Goal: Task Accomplishment & Management: Manage account settings

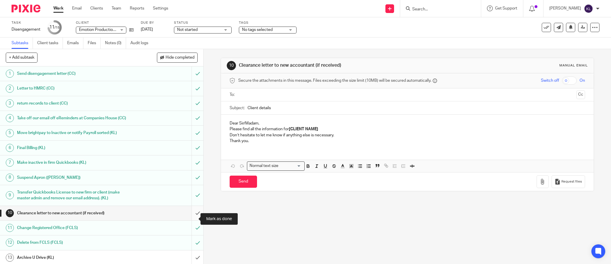
click at [191, 216] on input "submit" at bounding box center [101, 213] width 203 height 14
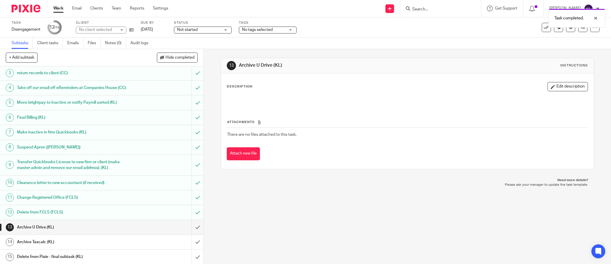
scroll to position [37, 0]
click at [59, 7] on link "Work" at bounding box center [58, 8] width 10 height 6
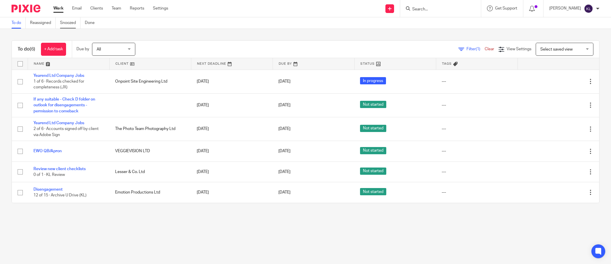
click at [72, 23] on link "Snoozed" at bounding box center [70, 22] width 20 height 11
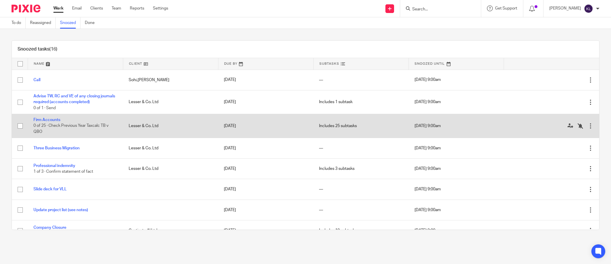
scroll to position [108, 0]
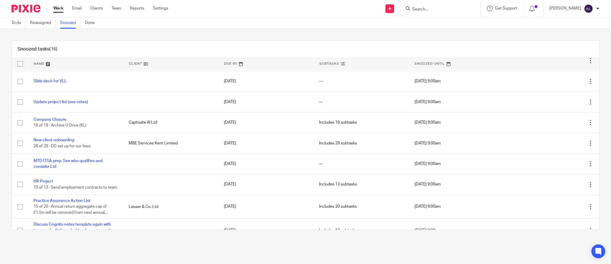
click at [9, 21] on div "To do Reassigned Snoozed Done" at bounding box center [54, 22] width 109 height 11
click at [14, 22] on link "To do" at bounding box center [19, 22] width 14 height 11
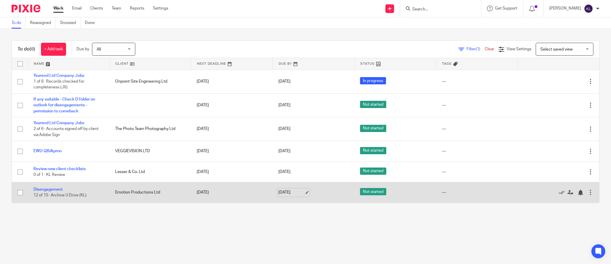
click at [285, 192] on link "[DATE]" at bounding box center [292, 192] width 26 height 6
click at [578, 194] on div at bounding box center [581, 193] width 6 height 6
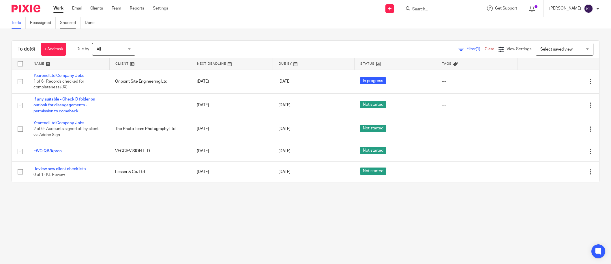
click at [65, 23] on link "Snoozed" at bounding box center [70, 22] width 20 height 11
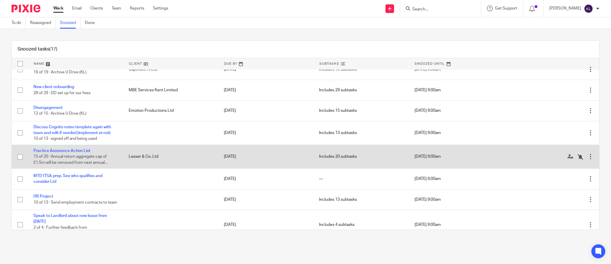
scroll to position [158, 0]
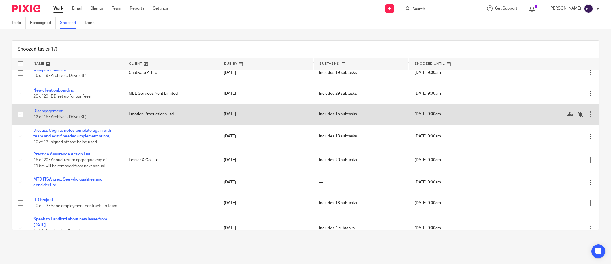
click at [51, 110] on link "Disengagement" at bounding box center [47, 111] width 29 height 4
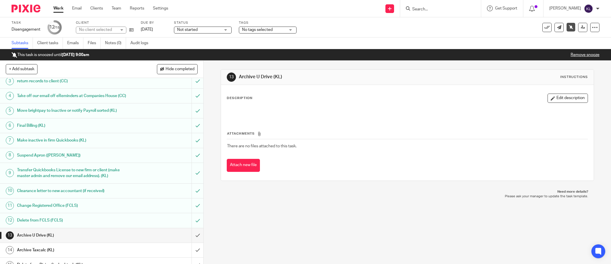
scroll to position [48, 0]
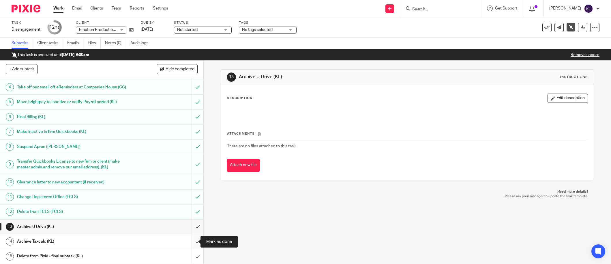
click at [189, 240] on input "submit" at bounding box center [101, 241] width 203 height 14
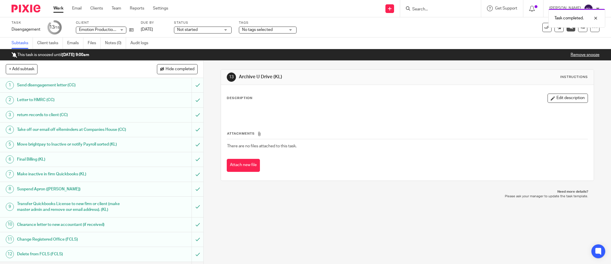
click at [60, 7] on link "Work" at bounding box center [58, 8] width 10 height 6
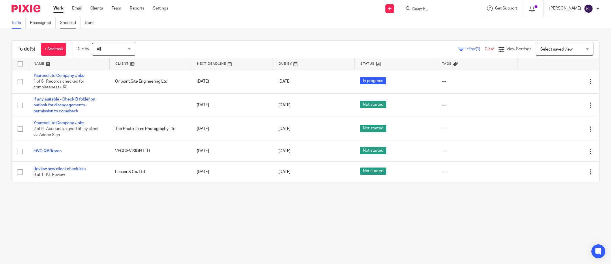
click at [76, 19] on link "Snoozed" at bounding box center [70, 22] width 20 height 11
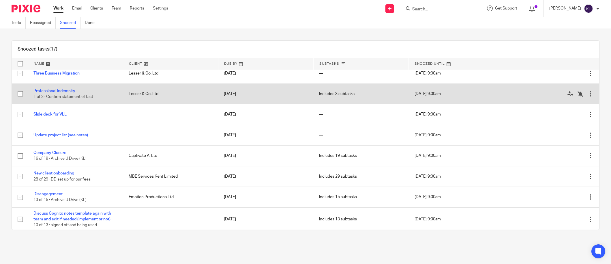
scroll to position [144, 0]
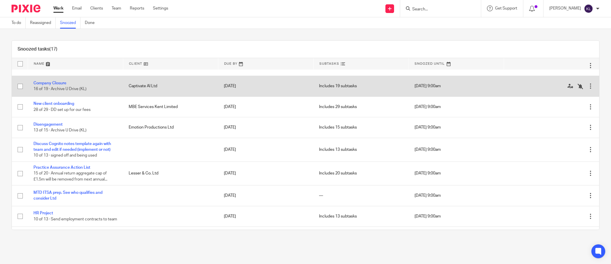
click at [58, 80] on td "Company Closure 16 of 19 · Archive U Drive (KL)" at bounding box center [75, 86] width 95 height 20
click at [58, 82] on link "Company Closure" at bounding box center [49, 83] width 33 height 4
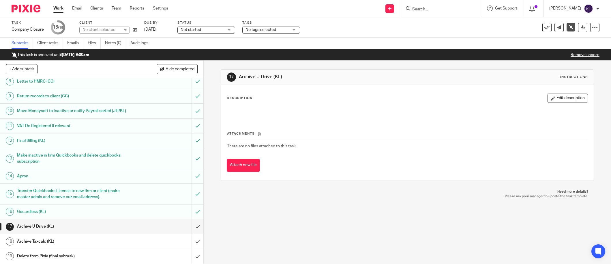
scroll to position [113, 0]
click at [191, 239] on input "submit" at bounding box center [101, 241] width 203 height 14
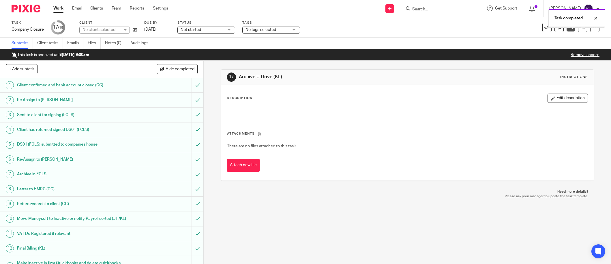
click at [60, 8] on link "Work" at bounding box center [58, 8] width 10 height 6
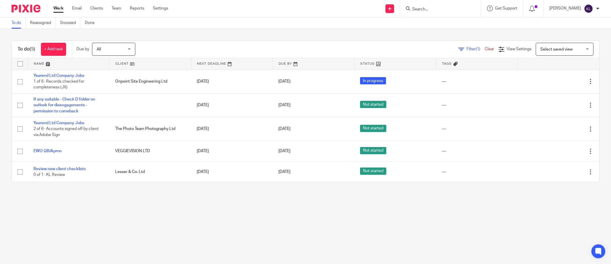
click at [440, 7] on input "Search" at bounding box center [438, 9] width 52 height 5
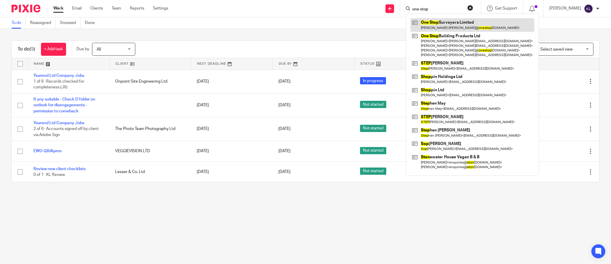
type input "one stop"
click at [467, 19] on link at bounding box center [473, 24] width 124 height 13
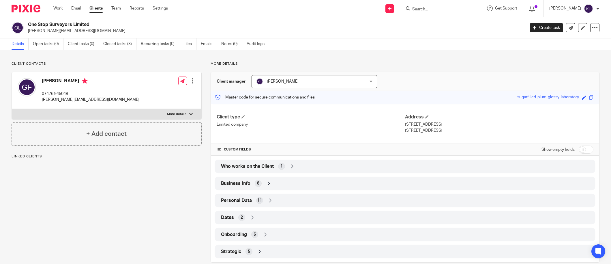
click at [297, 163] on div "Who works on the Client 1" at bounding box center [405, 166] width 371 height 10
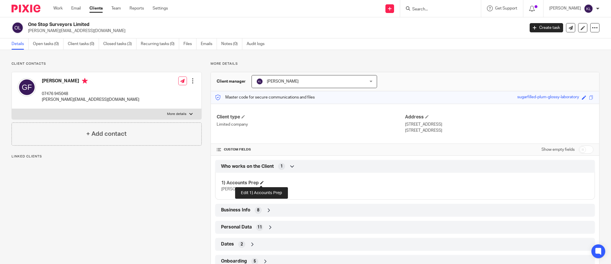
click at [262, 182] on span at bounding box center [261, 182] width 3 height 3
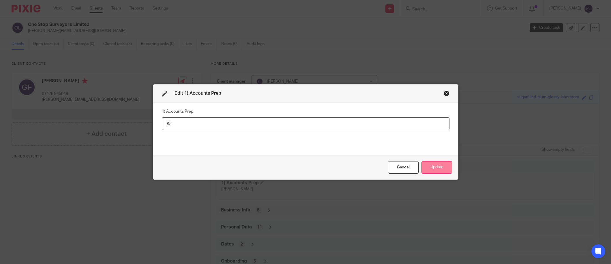
type input "K"
click at [429, 166] on button "Update" at bounding box center [437, 167] width 31 height 12
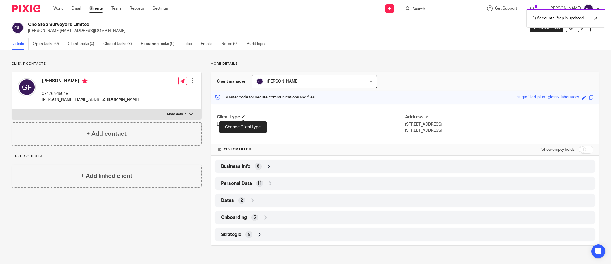
click at [243, 116] on span at bounding box center [243, 116] width 3 height 3
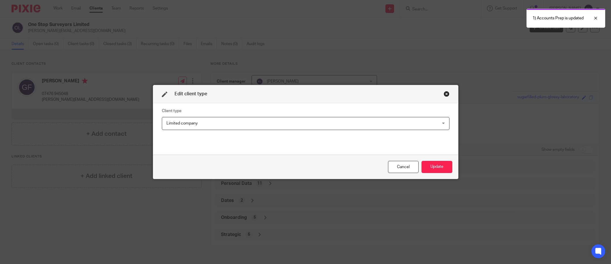
click at [234, 120] on span "Limited company" at bounding box center [280, 123] width 226 height 12
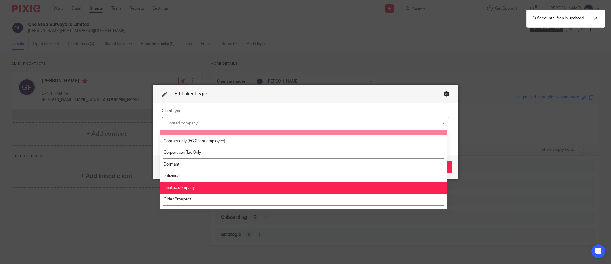
scroll to position [96, 0]
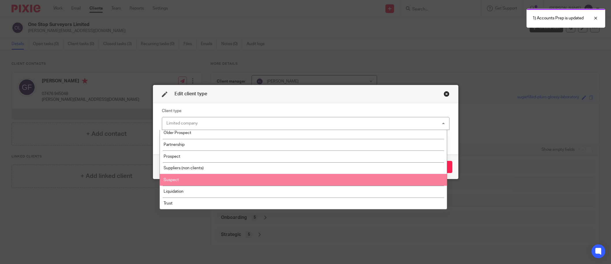
click at [217, 176] on li "Suspect" at bounding box center [303, 180] width 287 height 12
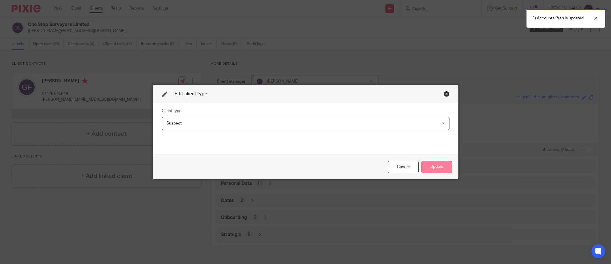
click at [429, 163] on button "Update" at bounding box center [437, 167] width 31 height 12
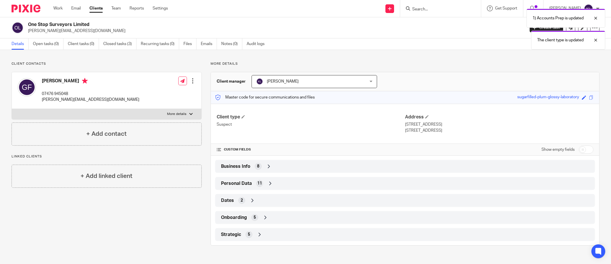
click at [292, 234] on div "Strategic 5" at bounding box center [405, 234] width 371 height 10
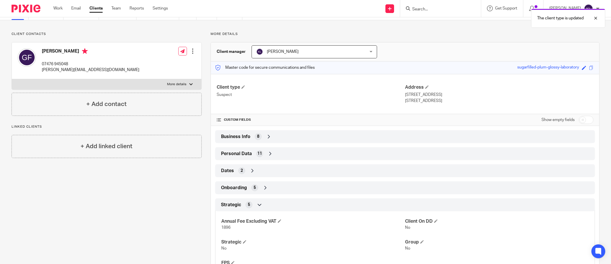
scroll to position [58, 0]
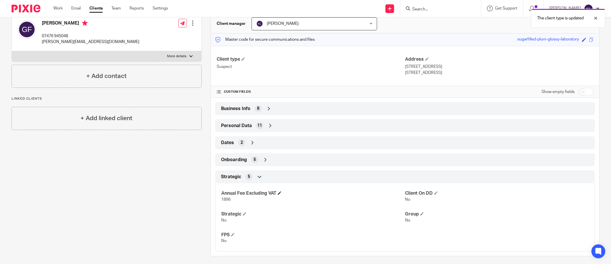
click at [280, 194] on span at bounding box center [279, 192] width 3 height 3
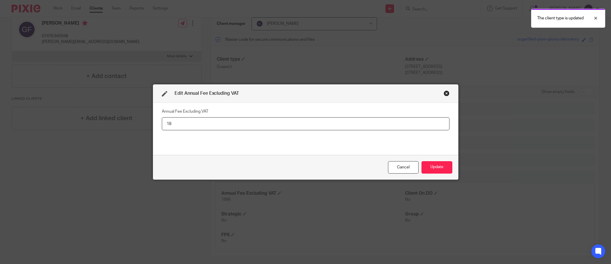
type input "1"
click at [435, 170] on button "Update" at bounding box center [437, 167] width 31 height 12
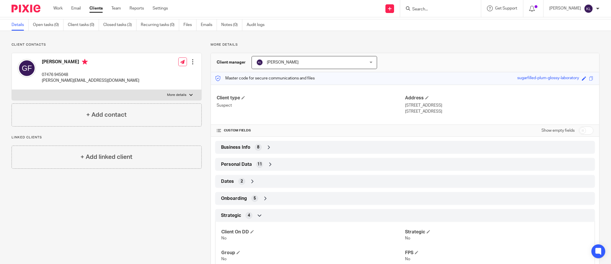
scroll to position [0, 0]
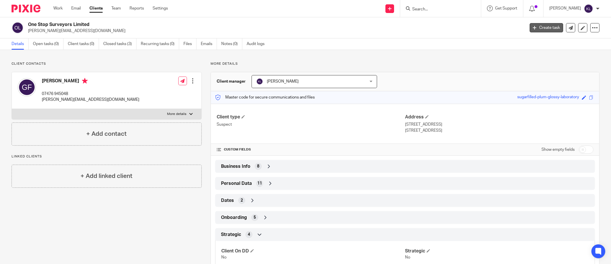
click at [544, 26] on link "Create task" at bounding box center [546, 27] width 33 height 9
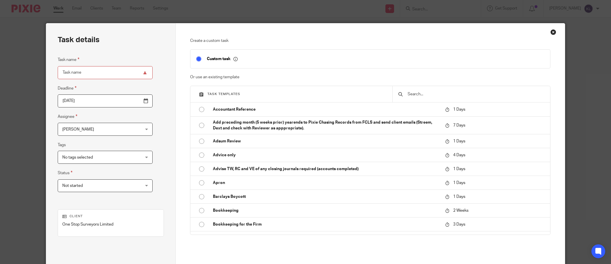
click at [431, 96] on input "text" at bounding box center [475, 94] width 137 height 6
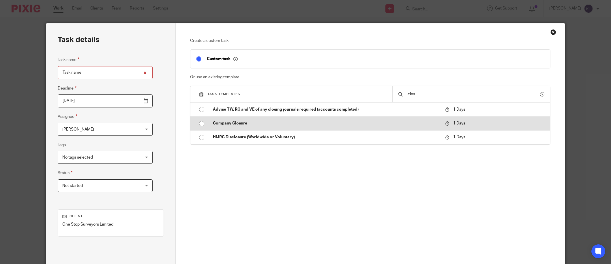
type input "clos"
click at [256, 123] on p "Company Closure" at bounding box center [326, 123] width 227 height 6
type input "2025-09-20"
type input "Company Closure"
checkbox input "false"
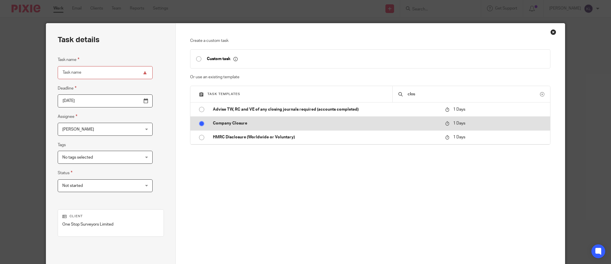
radio input "true"
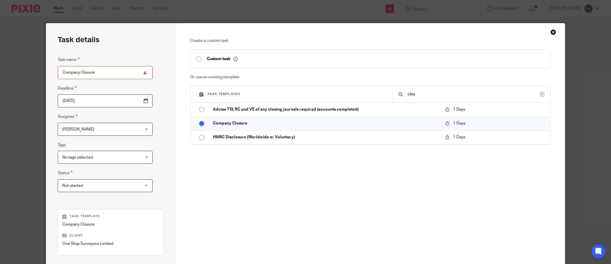
click at [89, 130] on span "[PERSON_NAME]" at bounding box center [98, 129] width 72 height 12
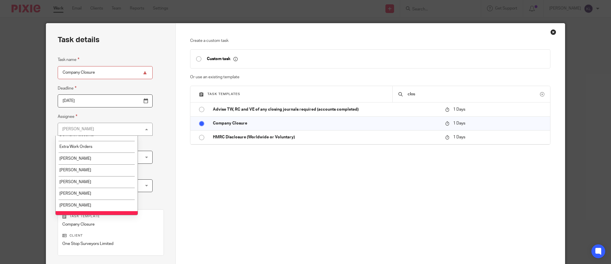
scroll to position [115, 0]
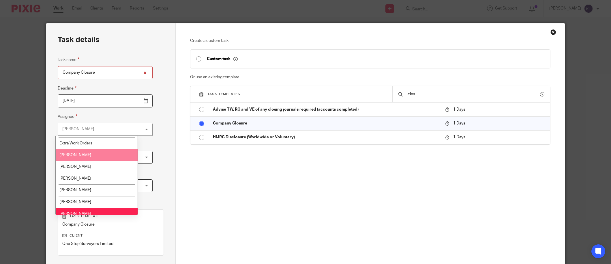
click at [90, 150] on li "Isaac Young" at bounding box center [97, 155] width 82 height 12
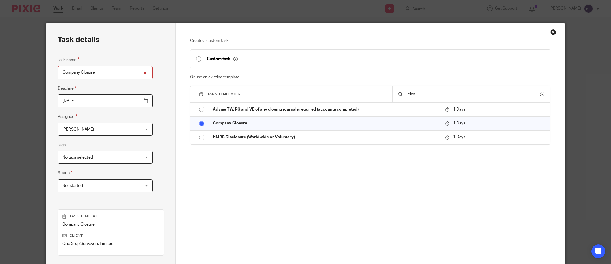
click at [91, 131] on span "Isaac Young" at bounding box center [98, 129] width 72 height 12
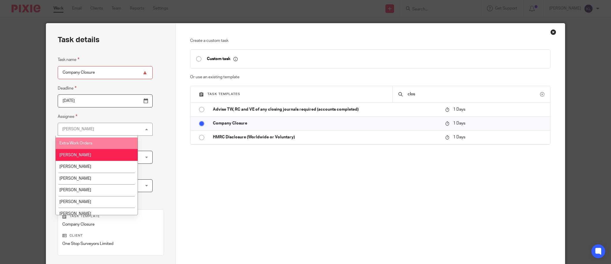
click at [85, 144] on span "Extra Work Orders" at bounding box center [75, 143] width 33 height 4
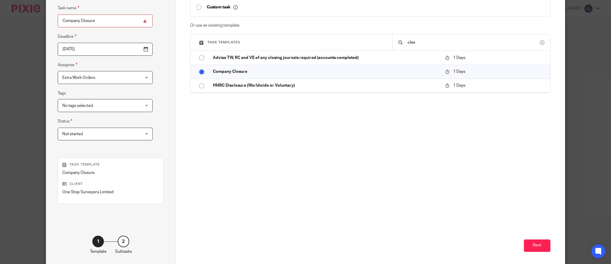
scroll to position [58, 0]
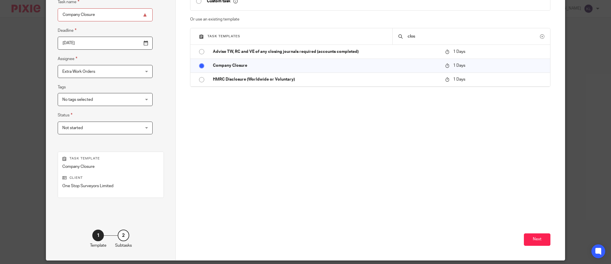
click at [552, 242] on div "Create a custom task Custom task Or use an existing template Task templates clo…" at bounding box center [370, 113] width 389 height 294
click at [538, 237] on button "Next" at bounding box center [537, 239] width 27 height 12
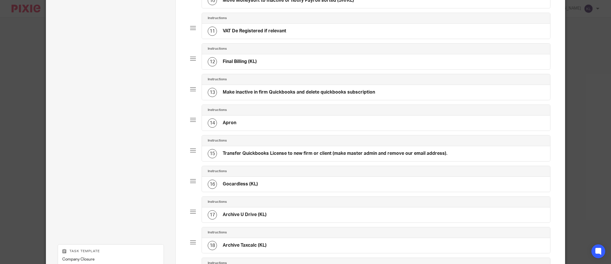
scroll to position [458, 0]
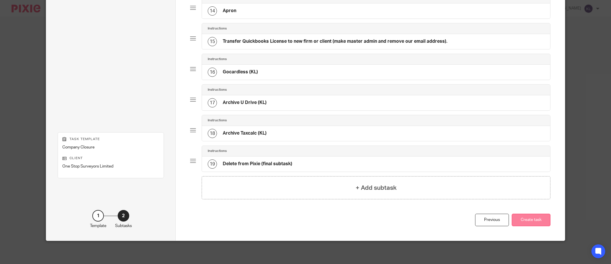
click at [524, 219] on button "Create task" at bounding box center [531, 220] width 39 height 12
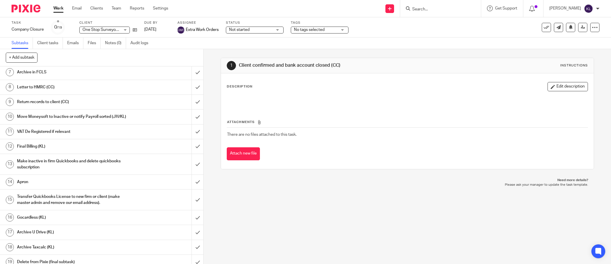
scroll to position [102, 0]
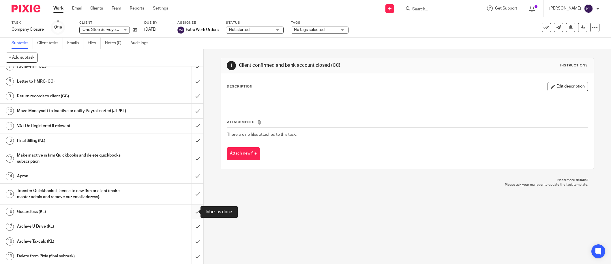
click at [195, 212] on input "submit" at bounding box center [101, 211] width 203 height 14
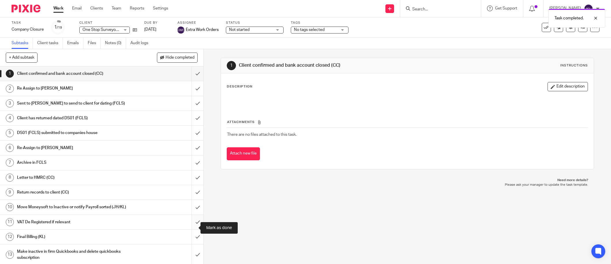
click at [191, 226] on input "submit" at bounding box center [101, 222] width 203 height 14
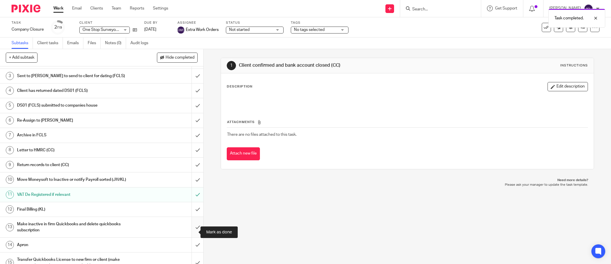
scroll to position [29, 0]
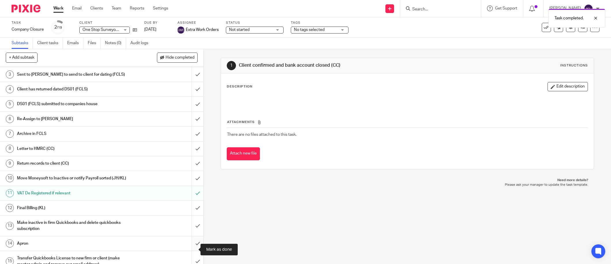
click at [192, 246] on input "submit" at bounding box center [101, 243] width 203 height 14
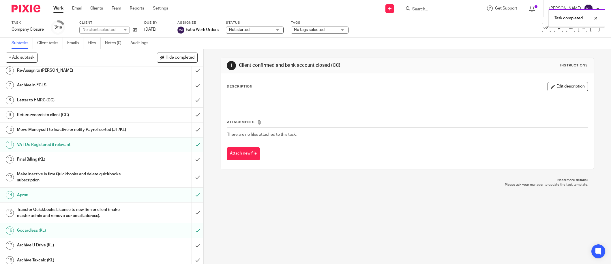
scroll to position [87, 0]
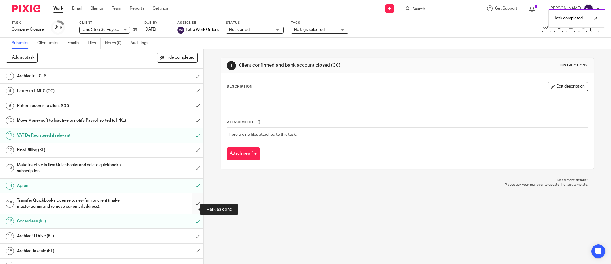
click at [194, 210] on input "submit" at bounding box center [101, 203] width 203 height 20
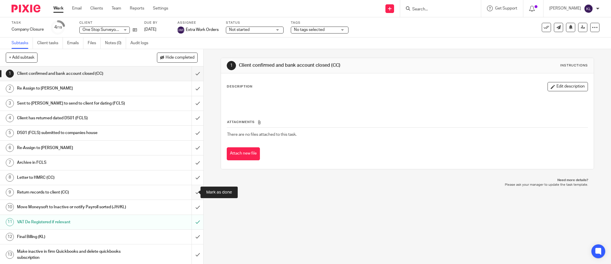
click at [190, 191] on input "submit" at bounding box center [101, 192] width 203 height 14
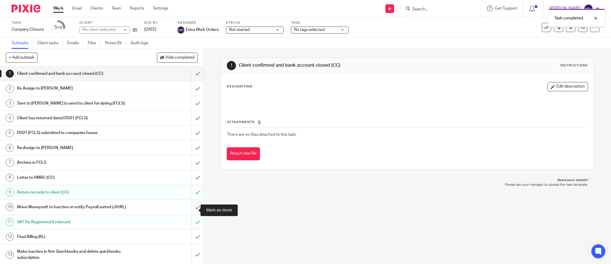
click at [192, 206] on input "submit" at bounding box center [101, 207] width 203 height 14
click at [154, 7] on link "Settings" at bounding box center [160, 8] width 15 height 6
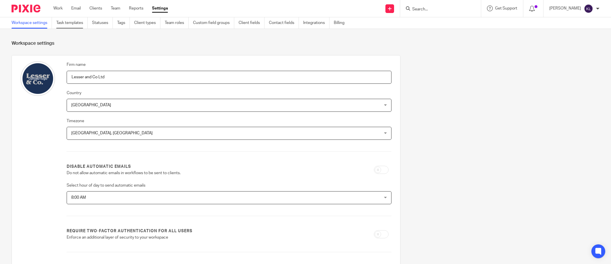
click at [82, 22] on link "Task templates" at bounding box center [71, 22] width 31 height 11
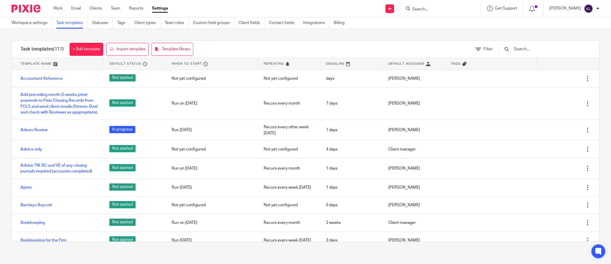
click at [536, 49] on input "text" at bounding box center [546, 49] width 67 height 6
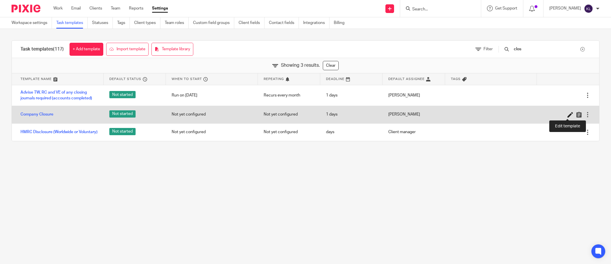
type input "clos"
click at [568, 114] on icon at bounding box center [571, 115] width 6 height 6
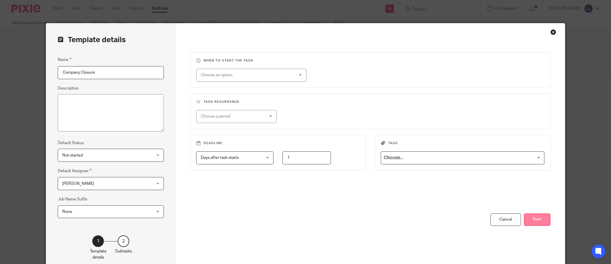
click at [536, 218] on button "Next" at bounding box center [537, 219] width 27 height 12
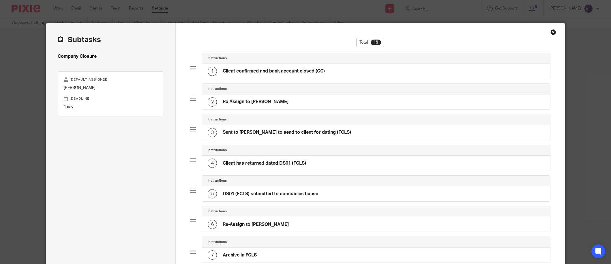
scroll to position [202, 0]
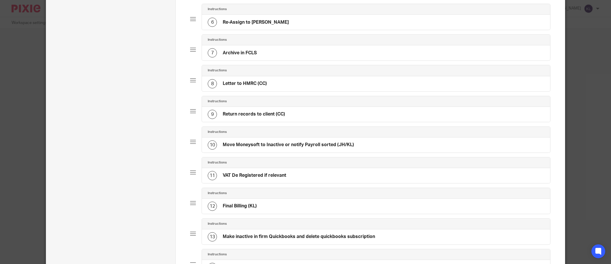
click at [350, 148] on div "10 Move Moneysoft to Inactive or notify Payroll sorted (JH/KL)" at bounding box center [281, 144] width 146 height 9
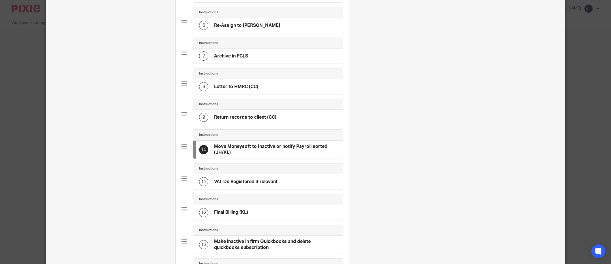
scroll to position [0, 0]
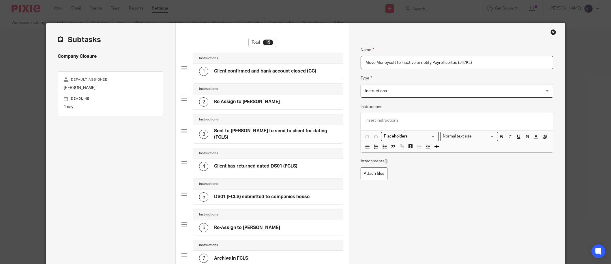
click at [464, 63] on input "Move Moneysoft to Inactive or notify Payroll sorted (JH/KL)" at bounding box center [457, 62] width 193 height 13
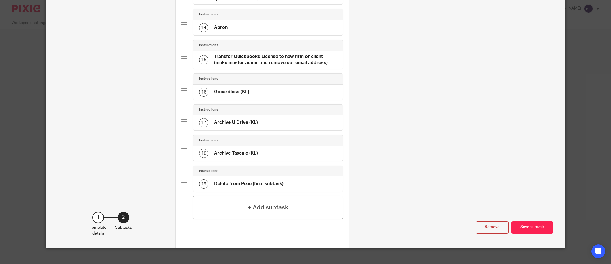
scroll to position [455, 0]
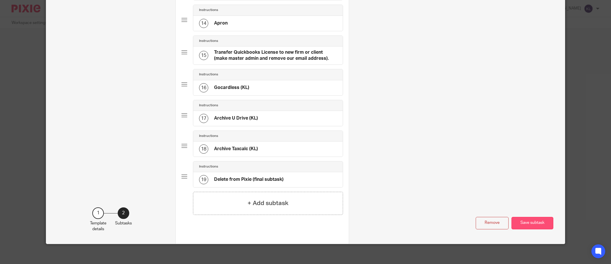
type input "Move Moneysoft to Inactive or notify Payroll sorted (PS/KL)"
click at [518, 217] on button "Save subtask" at bounding box center [533, 223] width 42 height 12
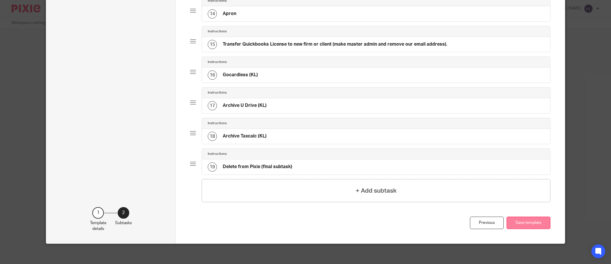
click at [517, 220] on button "Save template" at bounding box center [529, 222] width 44 height 12
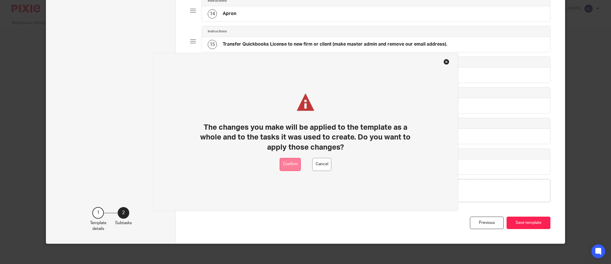
click at [296, 165] on button "Confirm" at bounding box center [290, 164] width 21 height 13
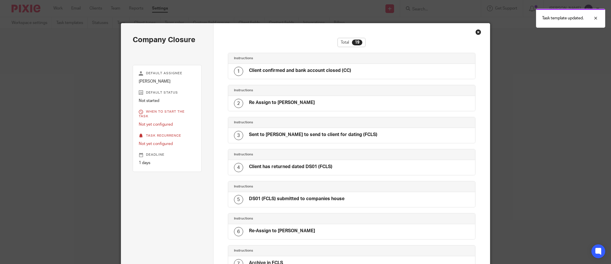
click at [477, 32] on div "Close this dialog window" at bounding box center [479, 32] width 6 height 6
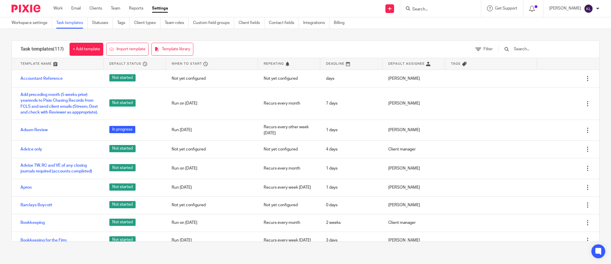
click at [55, 8] on link "Work" at bounding box center [57, 8] width 9 height 6
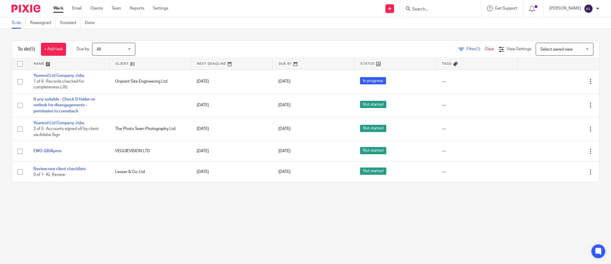
click at [420, 216] on main "To do Reassigned Snoozed Done To do (5) + Add task Due by All All Today Tomorro…" at bounding box center [305, 132] width 611 height 264
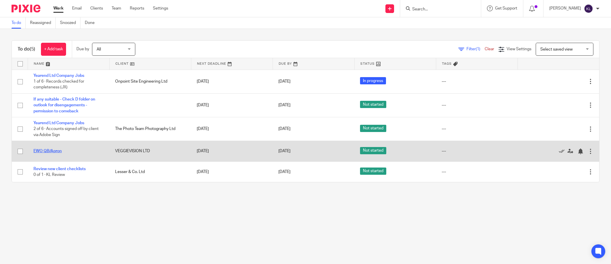
click at [53, 151] on link "EWO QB/Apron" at bounding box center [47, 151] width 28 height 4
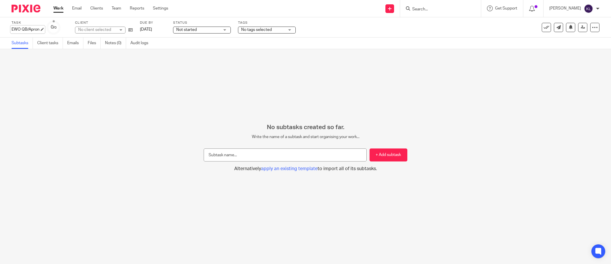
click at [35, 27] on div "EWO QB/Apron Save EWO QB/Apron" at bounding box center [26, 30] width 28 height 6
click at [46, 29] on input "EWO QB/Apron" at bounding box center [54, 30] width 85 height 7
type input "EWO QB/Apron - GoP Sent"
click at [78, 28] on link "Save" at bounding box center [82, 30] width 9 height 6
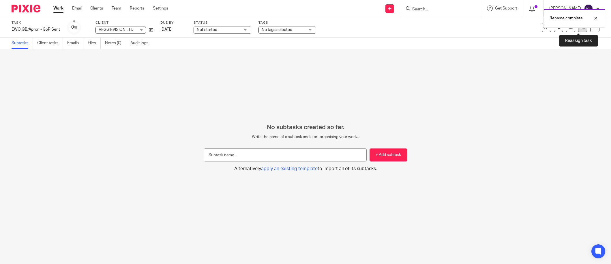
click at [581, 28] on icon at bounding box center [583, 27] width 4 height 4
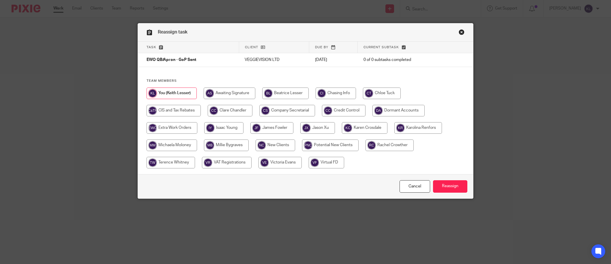
click at [189, 130] on input "radio" at bounding box center [172, 128] width 51 height 12
radio input "true"
click at [441, 182] on input "Reassign" at bounding box center [450, 186] width 34 height 12
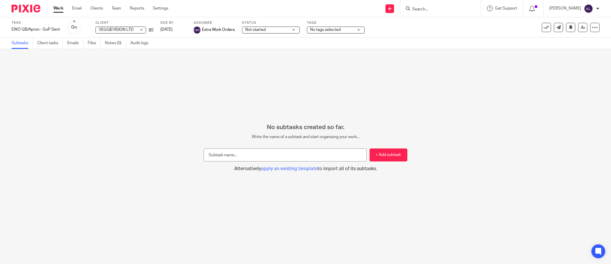
click at [61, 8] on link "Work" at bounding box center [58, 8] width 10 height 6
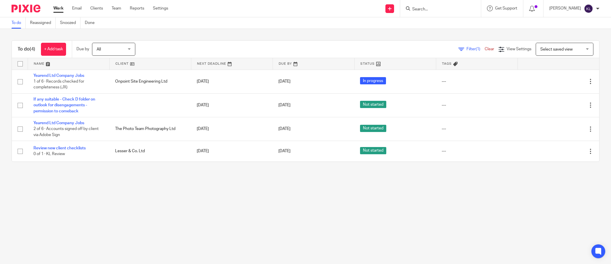
click at [436, 8] on input "Search" at bounding box center [438, 9] width 52 height 5
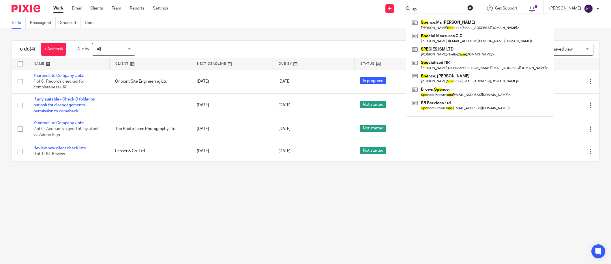
type input "s"
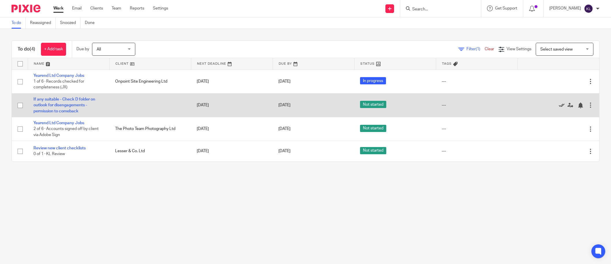
click at [559, 103] on icon at bounding box center [562, 105] width 6 height 6
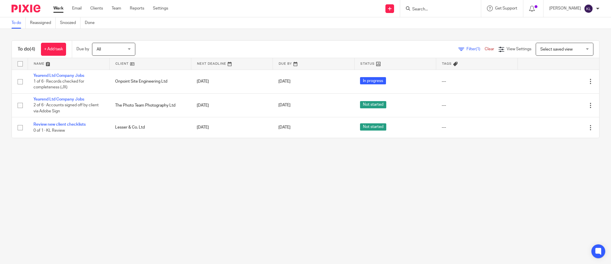
click at [57, 7] on link "Work" at bounding box center [58, 8] width 10 height 6
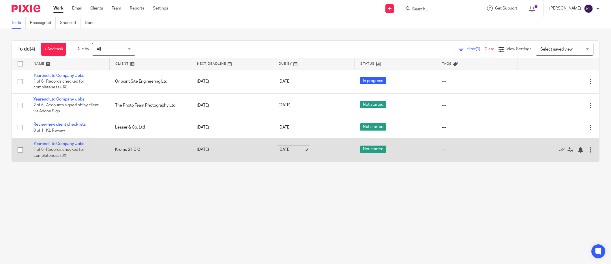
click at [284, 147] on link "[DATE]" at bounding box center [292, 150] width 26 height 6
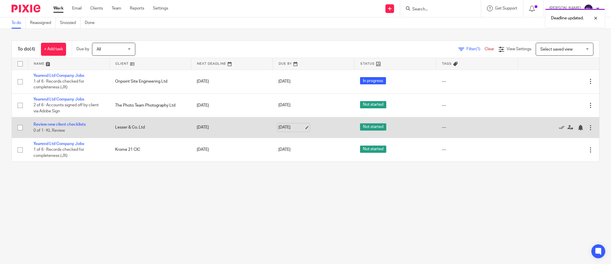
click at [282, 126] on link "[DATE]" at bounding box center [292, 127] width 26 height 6
click at [578, 129] on div at bounding box center [581, 128] width 6 height 6
